Goal: Information Seeking & Learning: Learn about a topic

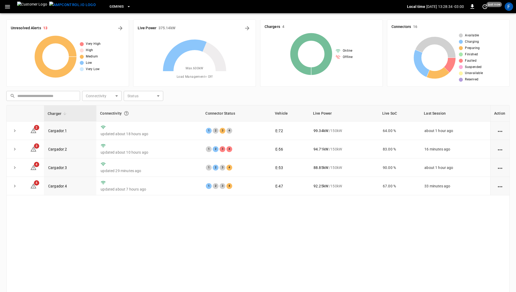
click at [31, 5] on img at bounding box center [32, 7] width 30 height 10
click at [510, 11] on div "F" at bounding box center [509, 6] width 8 height 8
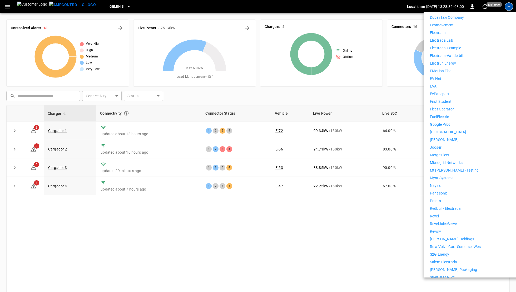
scroll to position [283, 0]
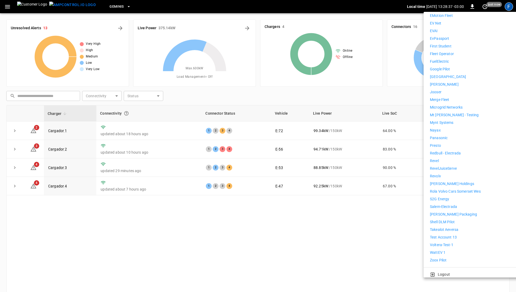
click at [445, 250] on p "WattEV 1" at bounding box center [438, 253] width 16 height 6
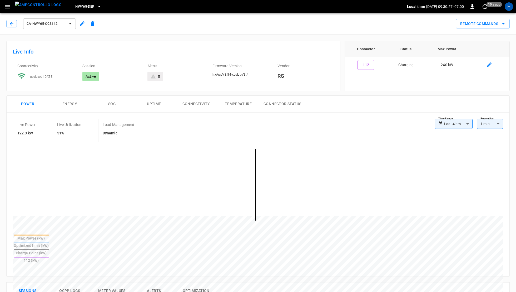
scroll to position [122, 0]
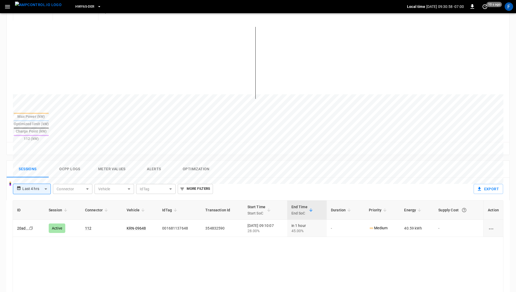
click at [61, 161] on button "Ocpp logs" at bounding box center [70, 169] width 42 height 17
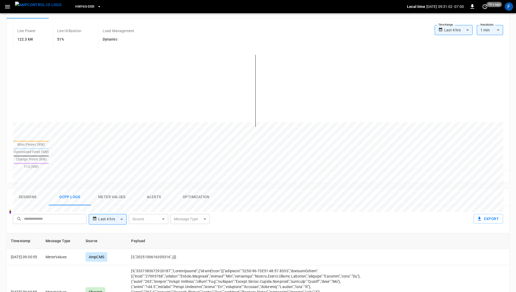
scroll to position [16, 0]
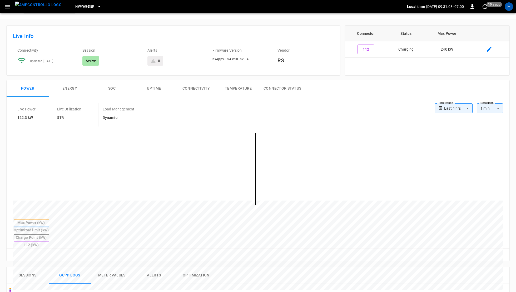
click at [463, 114] on div "**********" at bounding box center [469, 110] width 68 height 15
click at [463, 106] on body "**********" at bounding box center [258, 259] width 516 height 551
click at [455, 132] on li "Last 24 hrs" at bounding box center [454, 128] width 38 height 9
type input "**********"
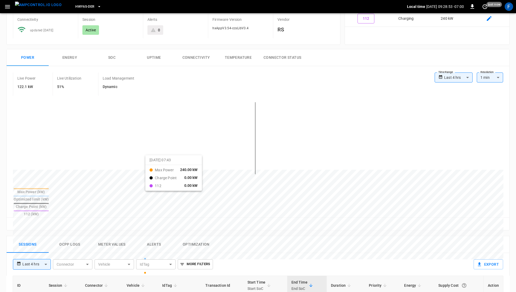
scroll to position [140, 0]
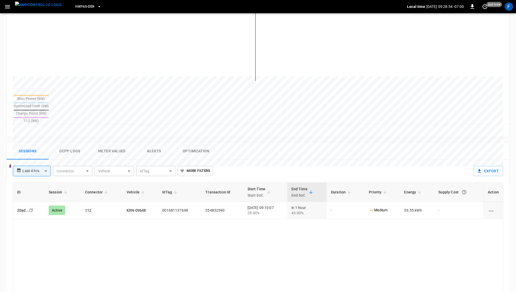
click at [61, 143] on button "Ocpp logs" at bounding box center [70, 151] width 42 height 17
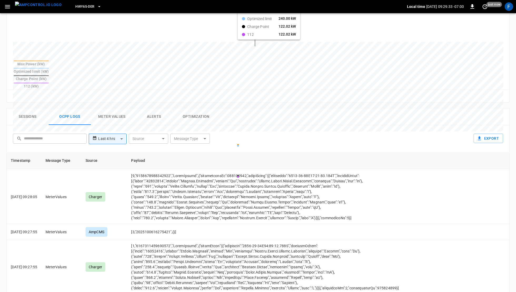
scroll to position [182, 0]
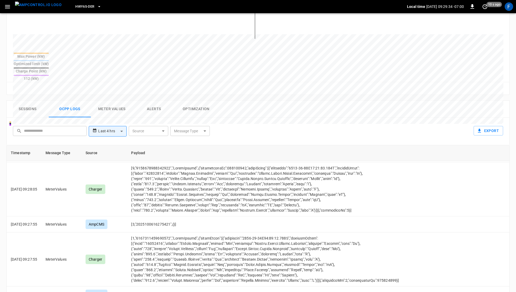
click at [67, 117] on div "**********" at bounding box center [257, 130] width 503 height 27
click at [98, 109] on body "**********" at bounding box center [258, 93] width 516 height 551
click at [312, 91] on div at bounding box center [258, 146] width 516 height 292
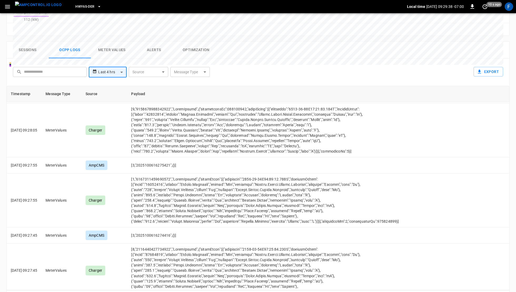
click at [111, 56] on body "**********" at bounding box center [258, 34] width 516 height 551
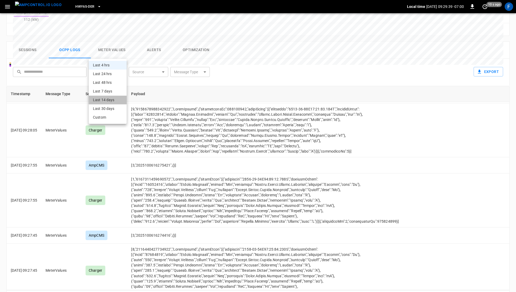
click at [110, 103] on li "Last 14 days" at bounding box center [108, 100] width 38 height 9
type input "**********"
type input "***"
type input "**********"
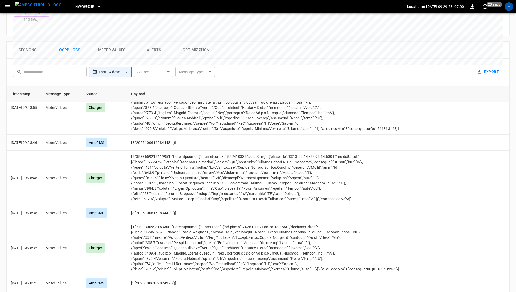
scroll to position [292, 0]
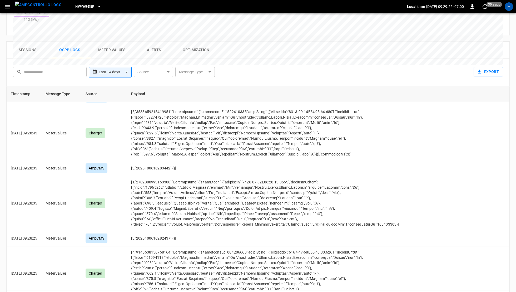
click at [506, 291] on icon "Go to next page" at bounding box center [504, 297] width 6 height 6
click at [505, 291] on icon "Go to next page" at bounding box center [504, 297] width 6 height 6
click at [505, 291] on div at bounding box center [498, 297] width 21 height 11
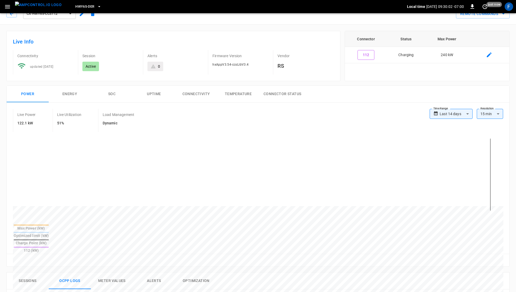
scroll to position [0, 0]
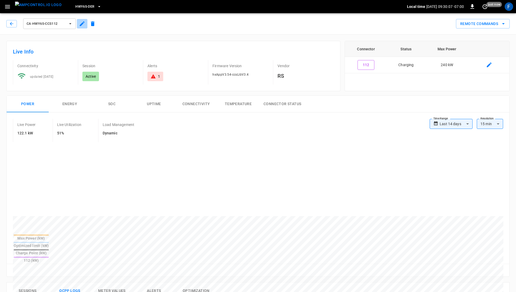
click at [77, 22] on button "button" at bounding box center [82, 23] width 11 height 9
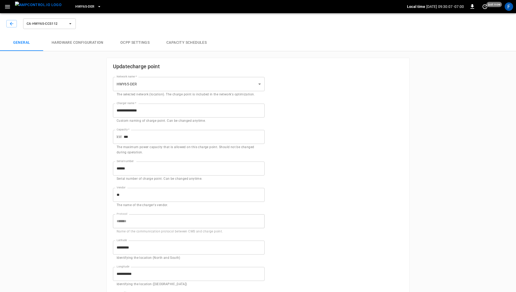
click at [69, 22] on icon "button" at bounding box center [70, 23] width 5 height 5
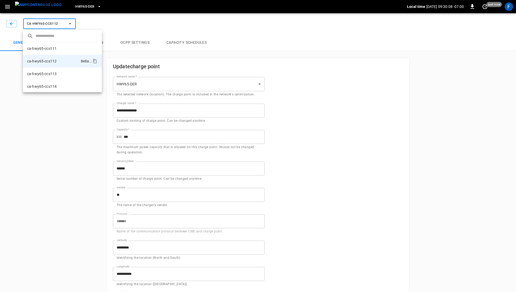
scroll to position [9, 0]
click at [9, 27] on div at bounding box center [258, 146] width 516 height 292
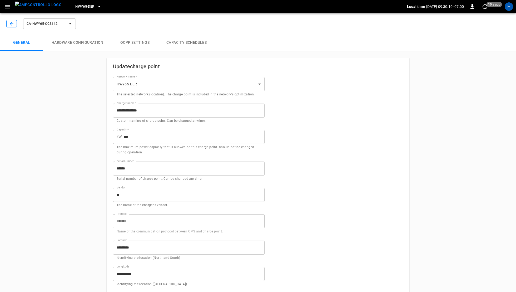
click at [8, 24] on button "button" at bounding box center [11, 23] width 11 height 7
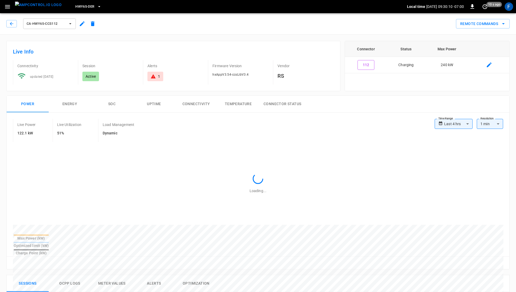
click at [33, 3] on img "menu" at bounding box center [38, 5] width 47 height 7
click at [58, 23] on span "ca-hwy65-ccs112" at bounding box center [46, 24] width 39 height 6
click at [149, 17] on div at bounding box center [258, 146] width 516 height 292
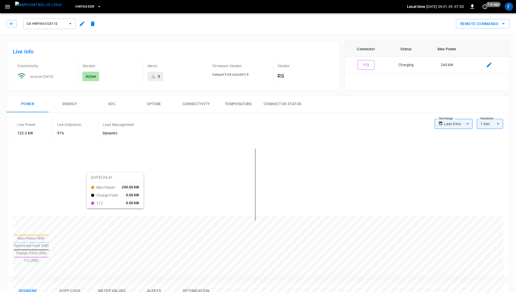
scroll to position [199, 0]
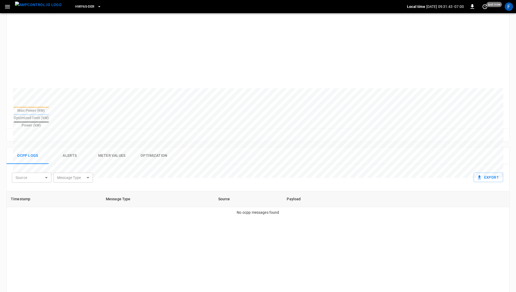
scroll to position [22, 0]
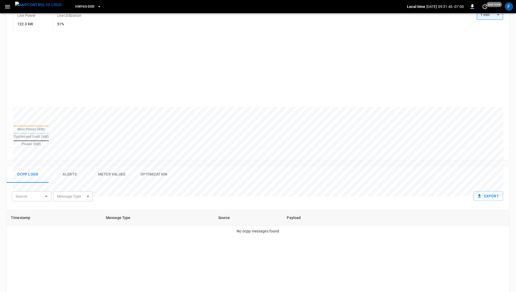
scroll to position [111, 0]
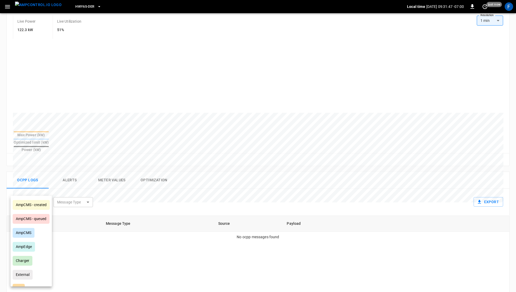
click at [43, 192] on body "HWY65-DER Local time 2025-10-06 09:31:47 -07:00 0 just now F Session 20ad ... C…" at bounding box center [258, 164] width 516 height 551
click at [38, 232] on li "AmpCMS" at bounding box center [31, 233] width 41 height 14
click at [29, 267] on li "Charger" at bounding box center [31, 261] width 41 height 14
type input "**********"
click at [78, 185] on div at bounding box center [258, 146] width 516 height 292
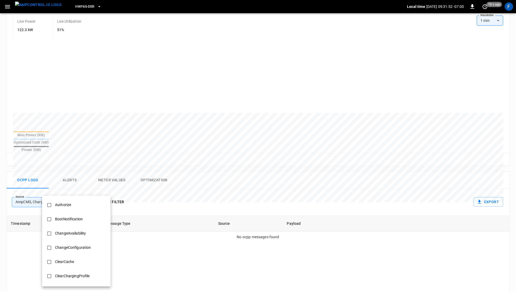
click at [76, 192] on body "**********" at bounding box center [258, 164] width 516 height 551
click at [76, 204] on li "Authorize" at bounding box center [76, 205] width 68 height 14
click at [71, 219] on div "BootNotification" at bounding box center [69, 219] width 34 height 10
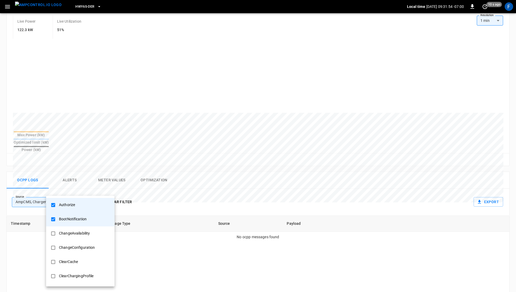
click at [68, 238] on div "ChangeAvailability" at bounding box center [74, 233] width 37 height 10
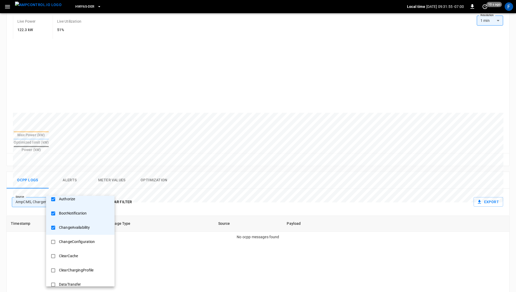
click at [73, 236] on li "ChangeConfiguration" at bounding box center [80, 242] width 68 height 14
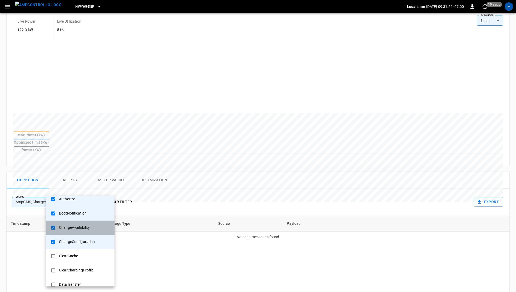
click at [76, 227] on div "ChangeAvailability" at bounding box center [74, 227] width 37 height 10
click at [71, 239] on div "ChangeConfiguration" at bounding box center [77, 242] width 42 height 10
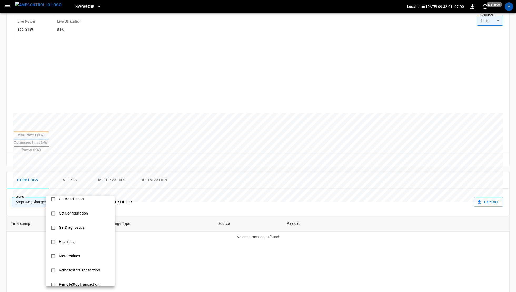
scroll to position [132, 0]
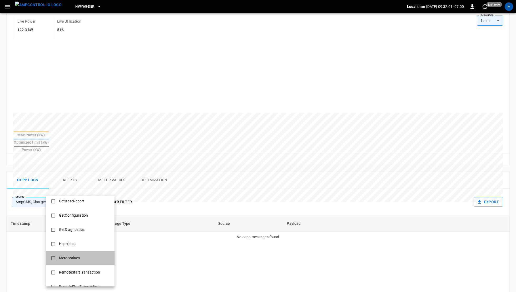
click at [68, 259] on div "MeterValues" at bounding box center [69, 258] width 27 height 10
type input "**********"
click at [175, 187] on div at bounding box center [258, 146] width 516 height 292
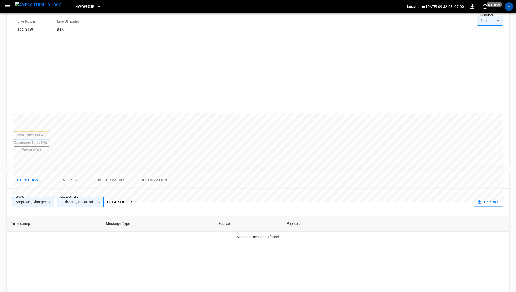
click at [116, 197] on button "Clear filter" at bounding box center [119, 202] width 29 height 10
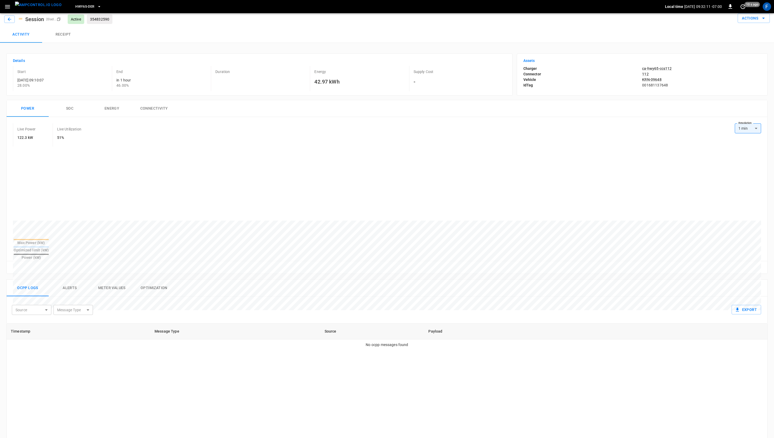
scroll to position [0, 0]
click at [9, 23] on icon "button" at bounding box center [9, 21] width 5 height 5
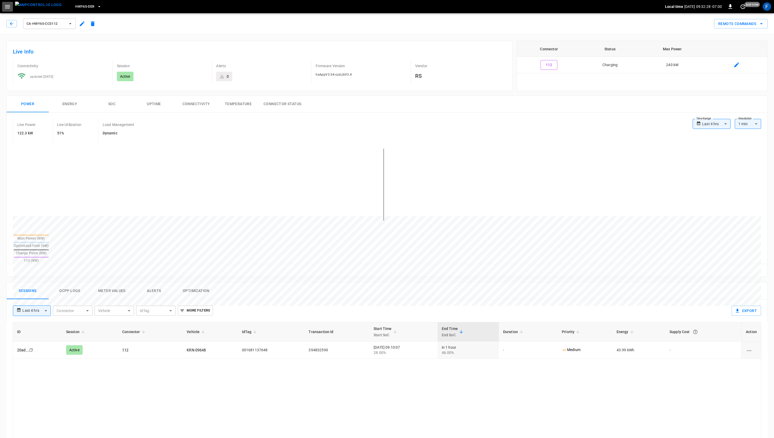
click at [12, 7] on button "button" at bounding box center [7, 7] width 11 height 10
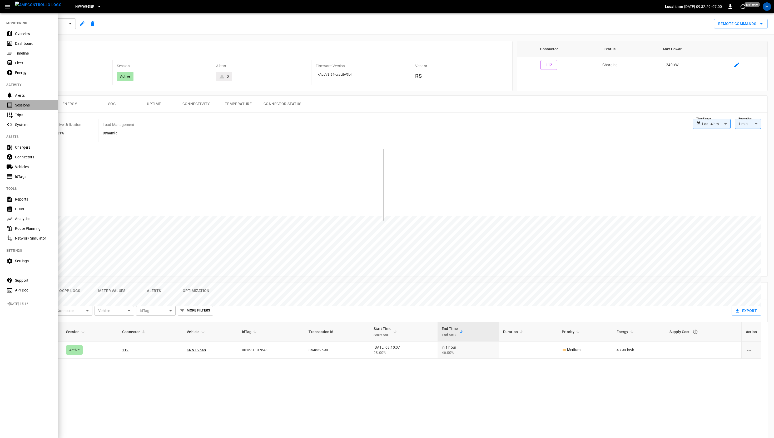
click at [27, 103] on div "Sessions" at bounding box center [33, 104] width 37 height 5
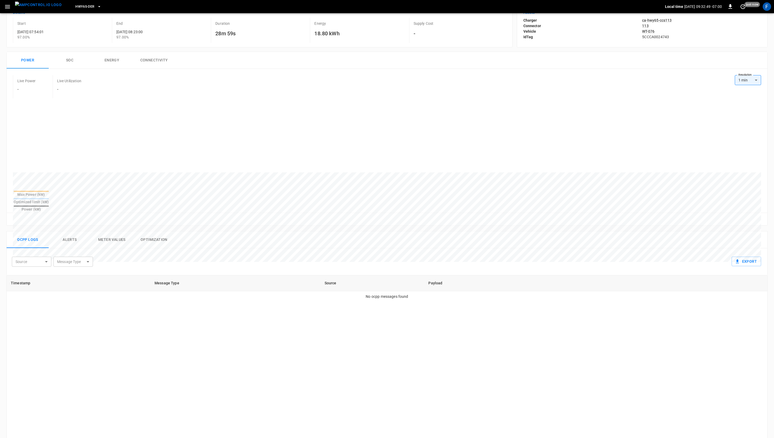
scroll to position [60, 0]
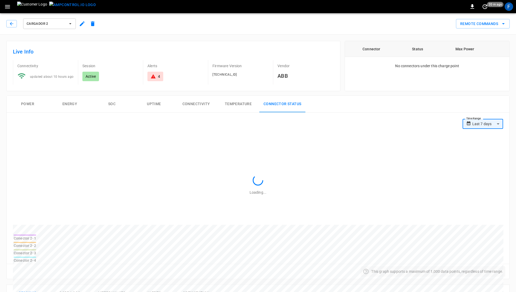
click at [27, 12] on div "0 20 m ago F" at bounding box center [258, 6] width 516 height 13
click at [33, 2] on img at bounding box center [32, 7] width 30 height 10
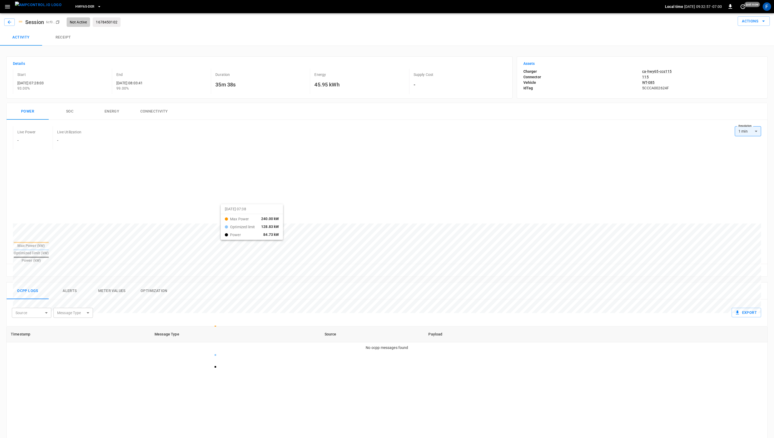
click at [227, 313] on div at bounding box center [377, 349] width 729 height 72
click at [84, 9] on span "HWY65-DER" at bounding box center [84, 7] width 19 height 6
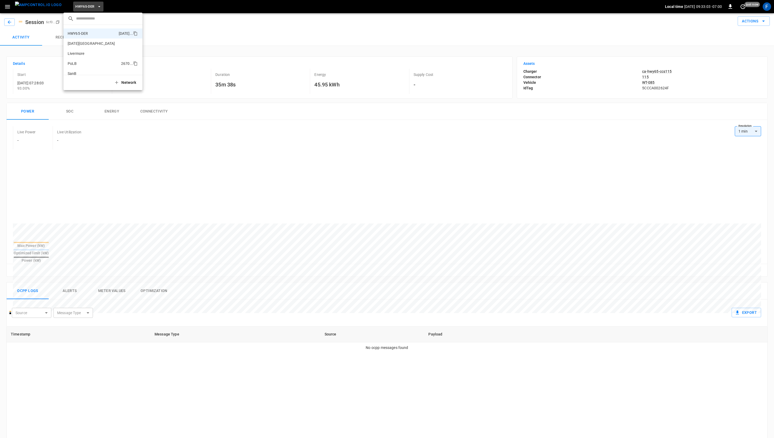
click at [84, 67] on li "PoLB 2670 ..." at bounding box center [102, 63] width 79 height 10
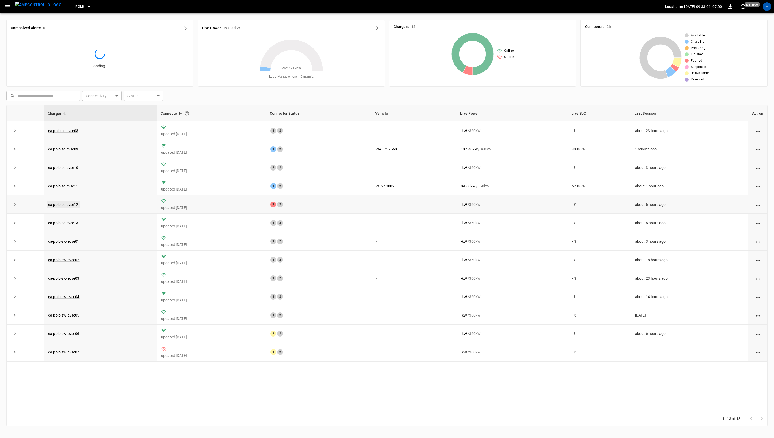
click at [60, 208] on td "ca-polb-se-evse12" at bounding box center [100, 204] width 113 height 18
click at [60, 205] on link "ca-polb-se-evse12" at bounding box center [63, 204] width 32 height 6
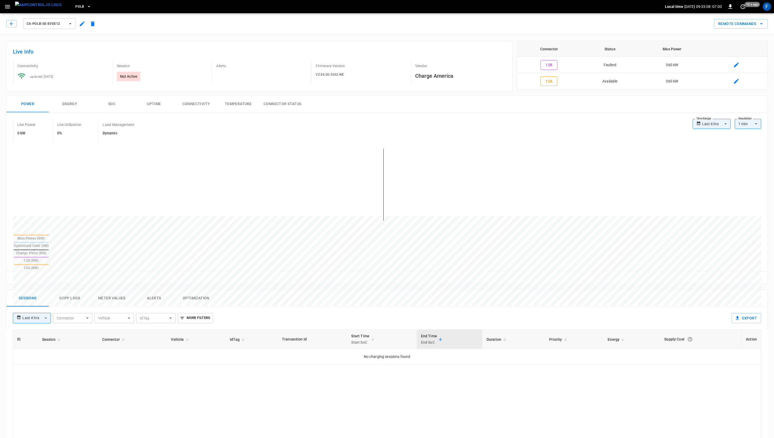
click at [9, 4] on icon "button" at bounding box center [7, 6] width 7 height 7
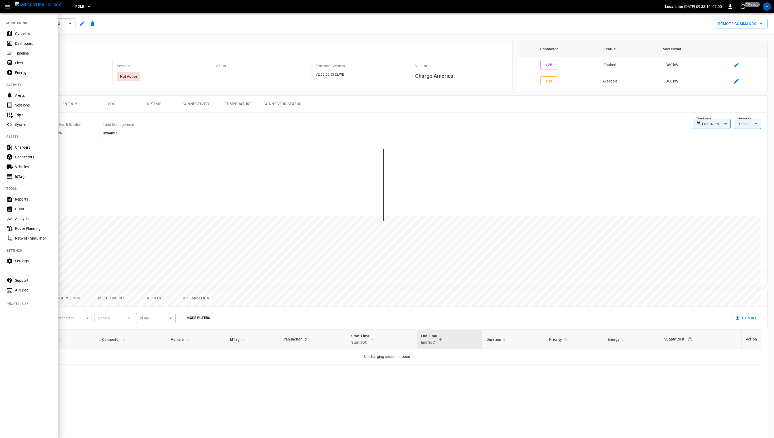
click at [26, 106] on div "Sessions" at bounding box center [33, 104] width 37 height 5
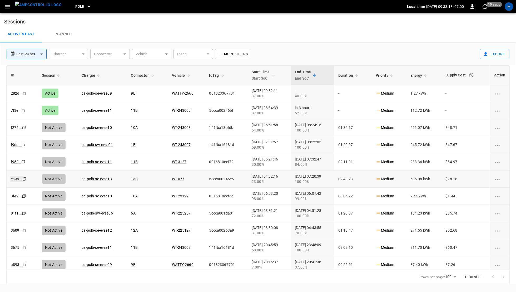
click at [14, 178] on link "ea9a ..." at bounding box center [17, 179] width 14 height 6
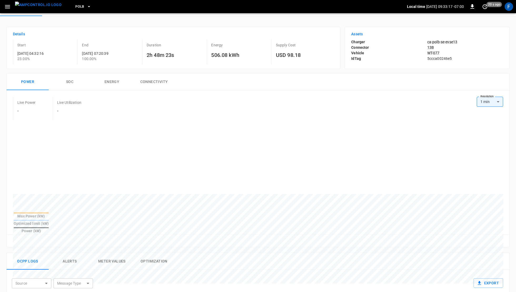
scroll to position [89, 0]
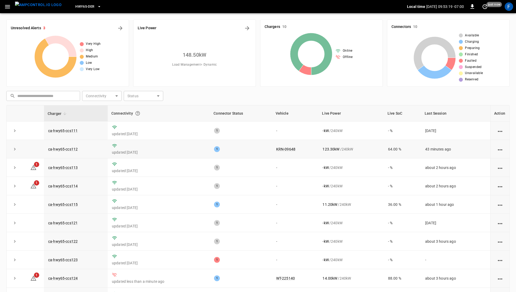
click at [94, 154] on td "ca-hwy65-ccs112" at bounding box center [76, 149] width 64 height 18
click at [70, 151] on td "ca-hwy65-ccs112" at bounding box center [76, 149] width 64 height 18
click at [70, 148] on link "ca-hwy65-ccs112" at bounding box center [63, 149] width 32 height 6
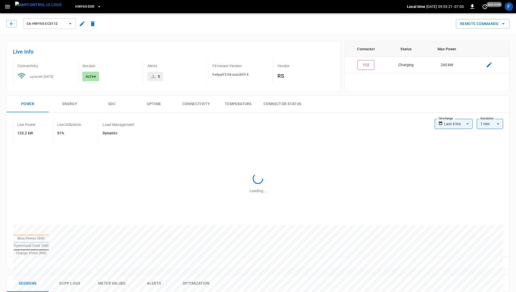
scroll to position [215, 0]
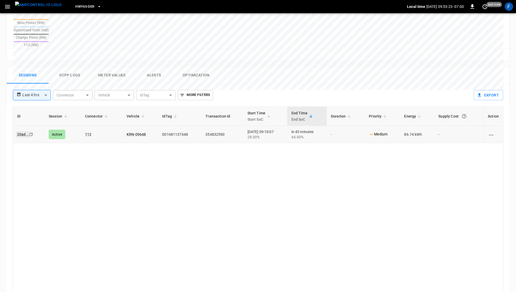
click at [22, 131] on link "20ad ..." at bounding box center [23, 134] width 14 height 6
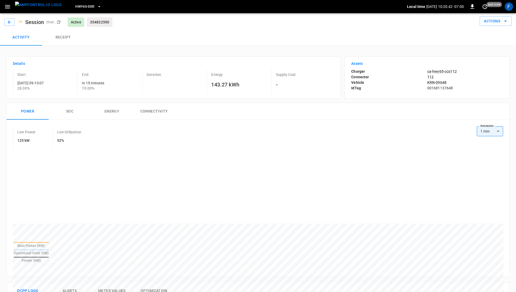
click at [32, 8] on img "menu" at bounding box center [38, 5] width 47 height 7
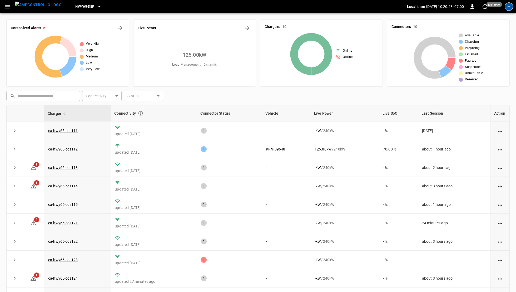
click at [508, 9] on div "F" at bounding box center [509, 6] width 8 height 8
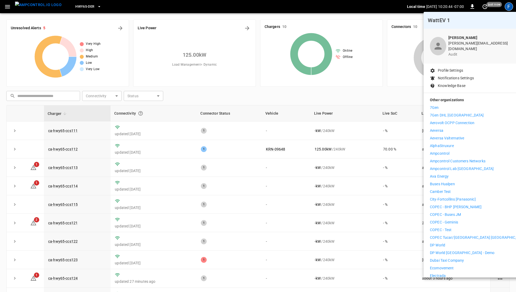
click at [460, 83] on p "Knowledge Base" at bounding box center [452, 86] width 28 height 6
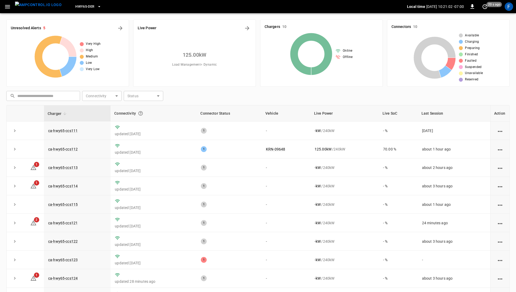
click at [513, 7] on div "F" at bounding box center [509, 7] width 10 height 10
click at [510, 7] on div "F" at bounding box center [509, 6] width 8 height 8
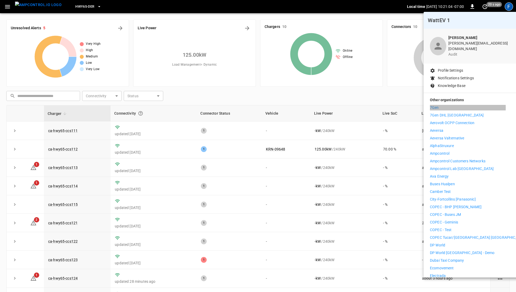
click at [435, 105] on p "7Gen" at bounding box center [434, 108] width 9 height 6
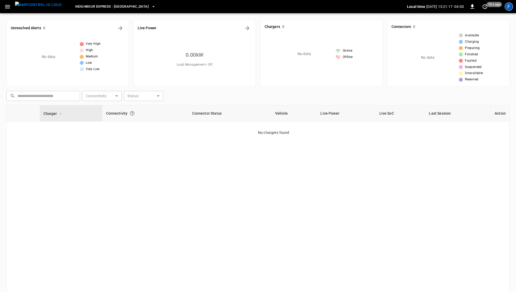
click at [508, 7] on div "F" at bounding box center [509, 6] width 8 height 8
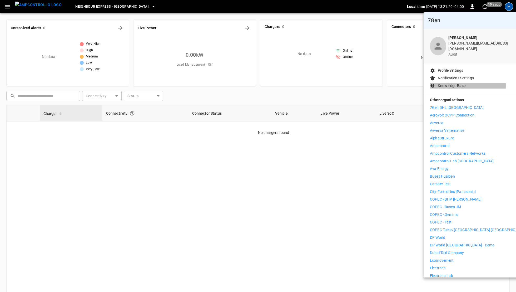
click at [446, 83] on p "Knowledge Base" at bounding box center [452, 86] width 28 height 6
